Goal: Information Seeking & Learning: Find specific fact

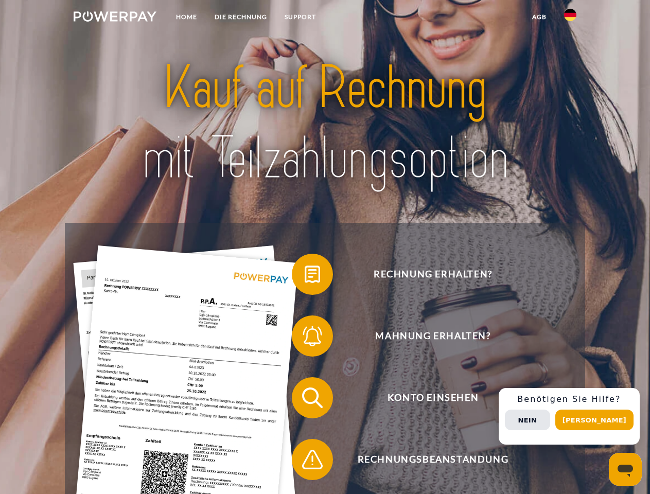
click at [115, 18] on img at bounding box center [115, 16] width 83 height 10
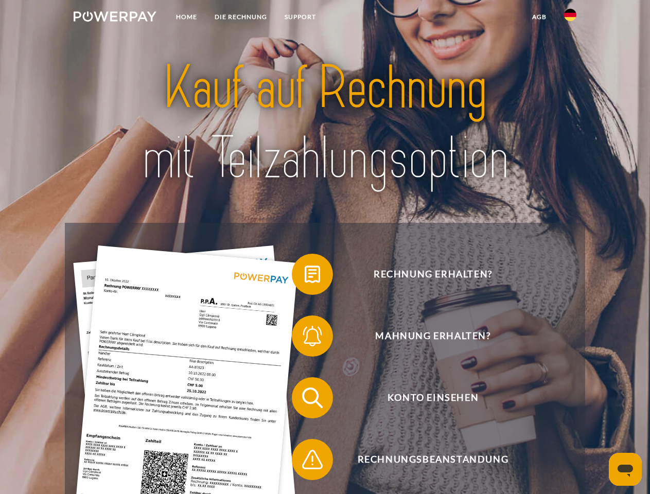
click at [570, 18] on img at bounding box center [570, 15] width 12 height 12
click at [539, 17] on link "agb" at bounding box center [539, 17] width 32 height 19
click at [305, 276] on span at bounding box center [296, 274] width 51 height 51
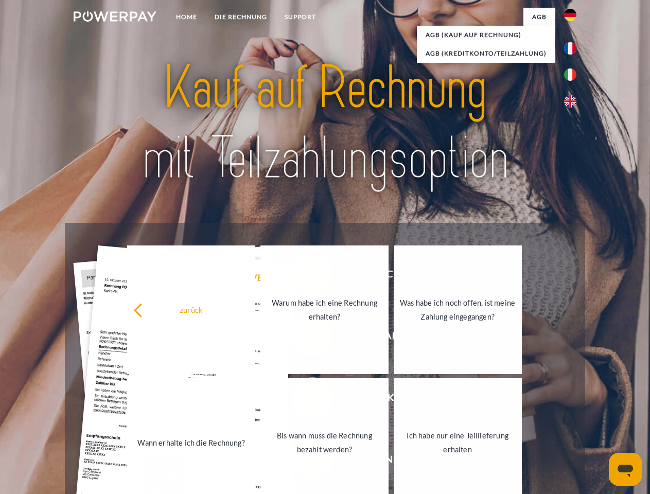
click at [305, 338] on div "Rechnung erhalten? Mahnung erhalten? Konto einsehen" at bounding box center [325, 429] width 520 height 412
click at [305, 400] on link "Bis wann muss die Rechnung bezahlt werden?" at bounding box center [324, 442] width 128 height 129
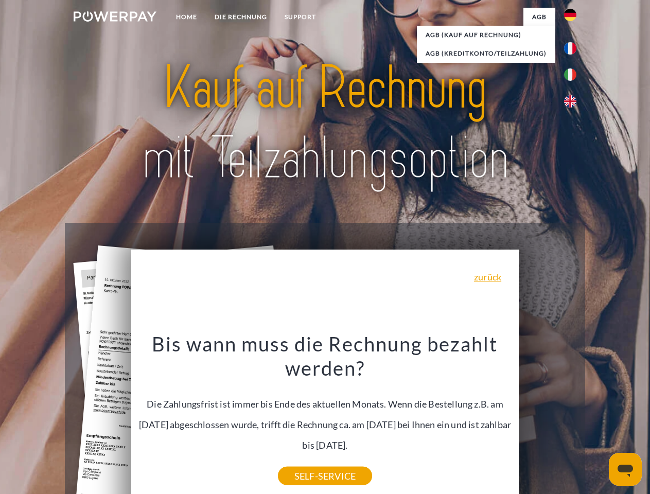
click at [305, 462] on div "Bis wann muss die Rechnung bezahlt werden? Die Zahlungsfrist ist immer bis Ende…" at bounding box center [325, 403] width 376 height 145
click at [573, 416] on div "Rechnung erhalten? Mahnung erhalten? Konto einsehen" at bounding box center [325, 429] width 520 height 412
click at [548, 418] on span "Konto einsehen" at bounding box center [433, 397] width 252 height 41
click at [598, 420] on header "Home DIE RECHNUNG SUPPORT" at bounding box center [325, 355] width 650 height 711
